Goal: Information Seeking & Learning: Check status

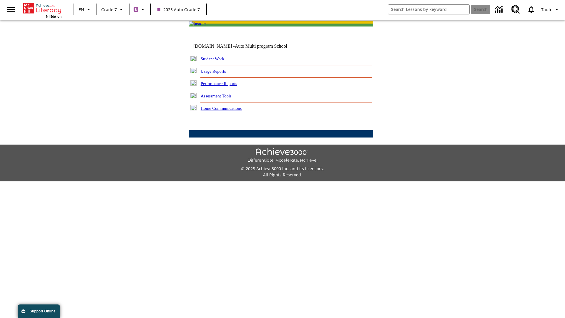
click at [225, 86] on link "Performance Reports" at bounding box center [219, 83] width 37 height 5
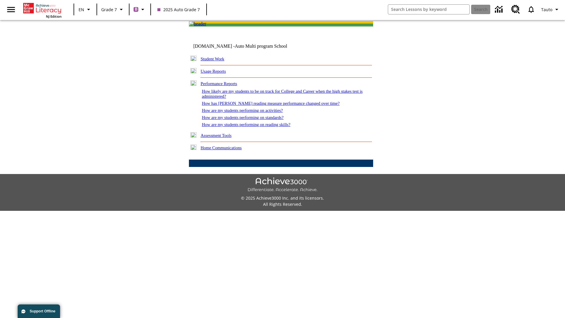
click at [252, 127] on link "How are my students performing on reading skills?" at bounding box center [246, 124] width 89 height 5
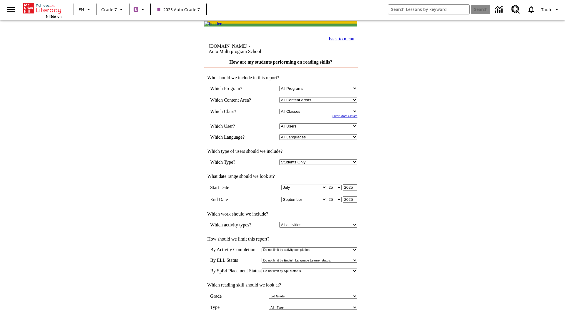
select select "3"
click at [281, 318] on input "View Report" at bounding box center [281, 324] width 28 height 6
select select "2348140"
